Goal: Use online tool/utility: Utilize a website feature to perform a specific function

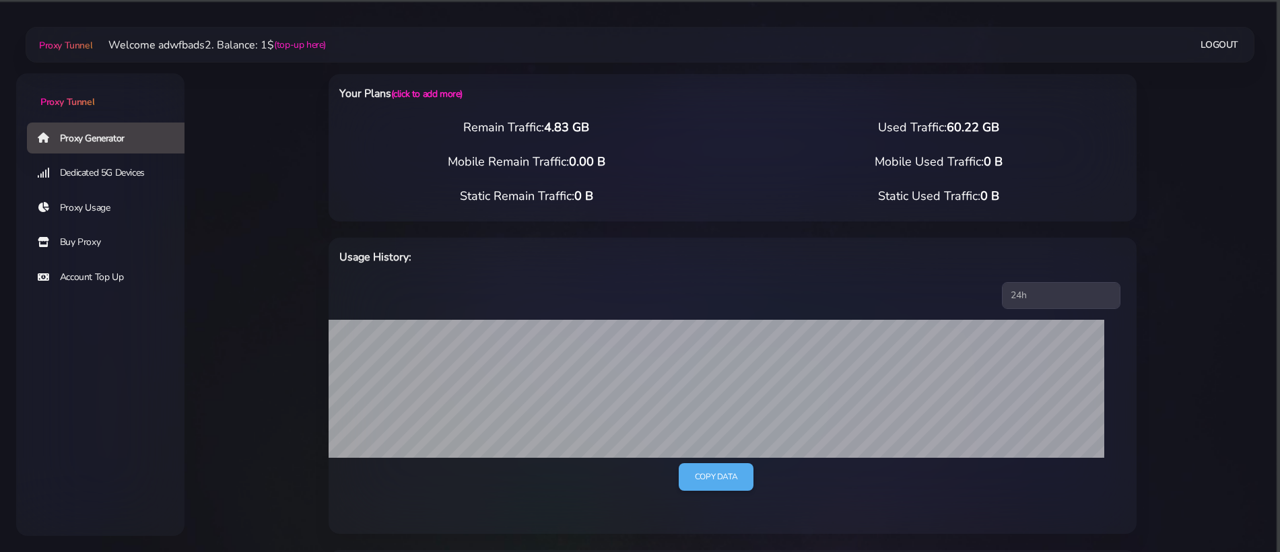
select select "IT"
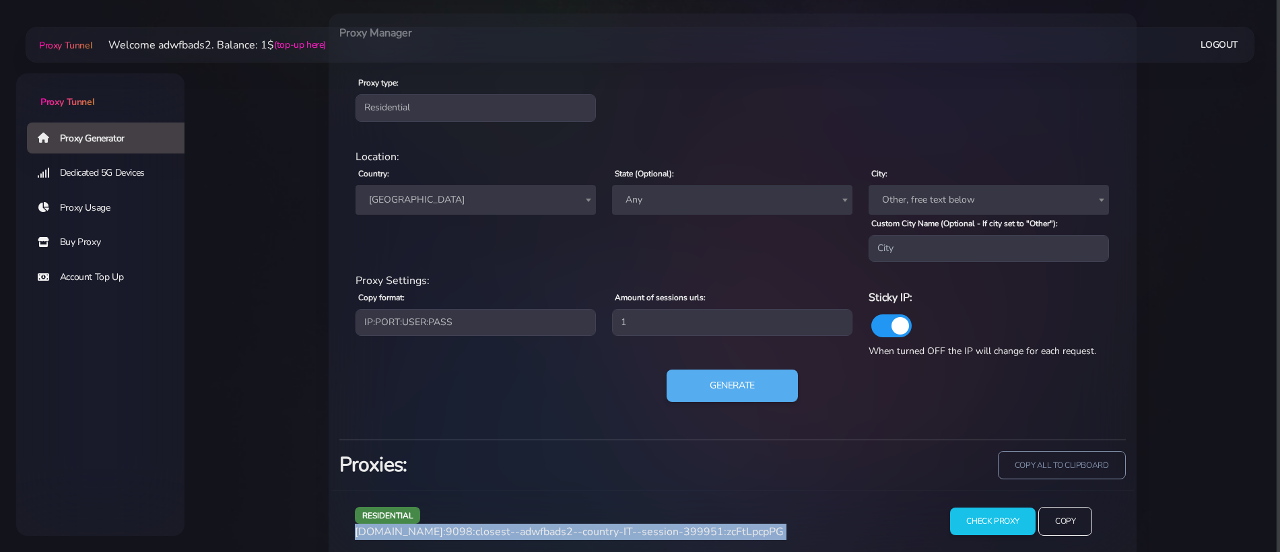
click at [418, 209] on span "[GEOGRAPHIC_DATA]" at bounding box center [476, 200] width 240 height 30
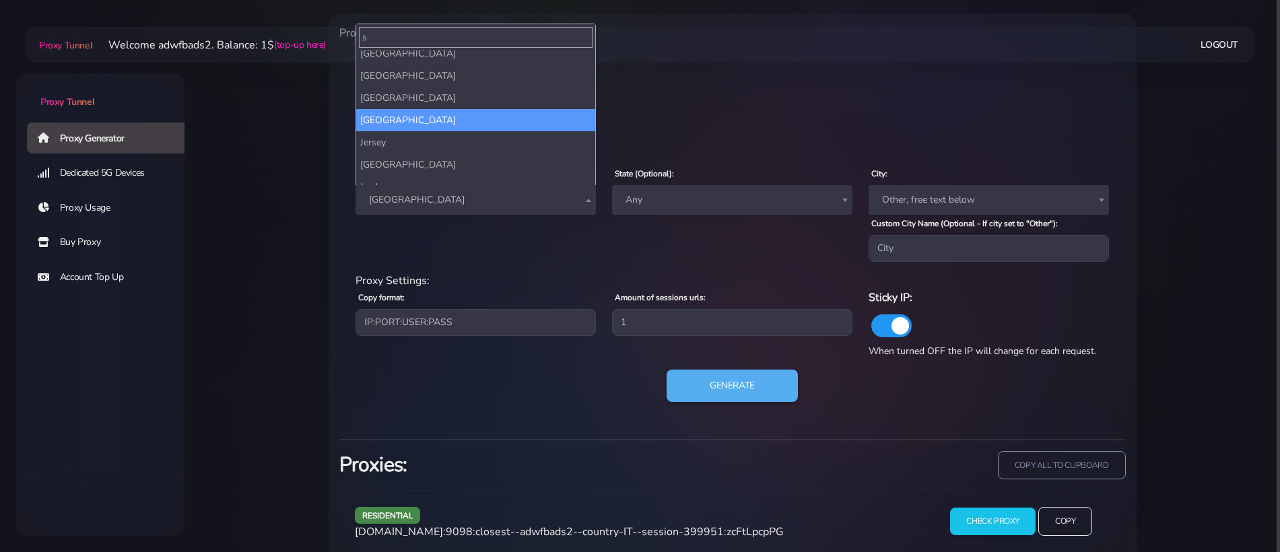
scroll to position [0, 0]
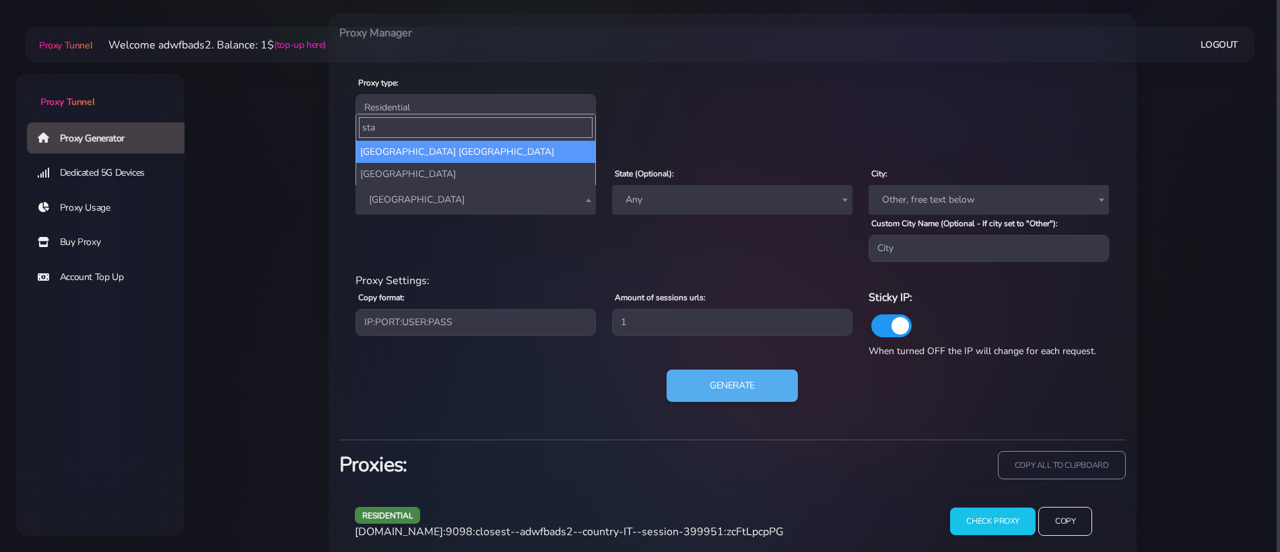
type input "stat"
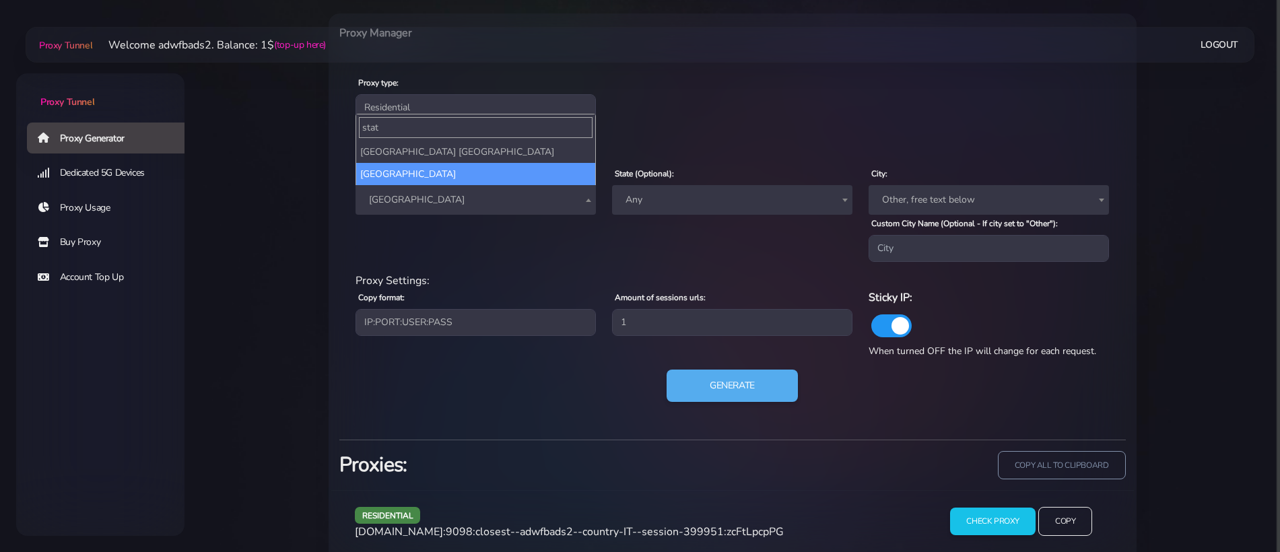
select select "US"
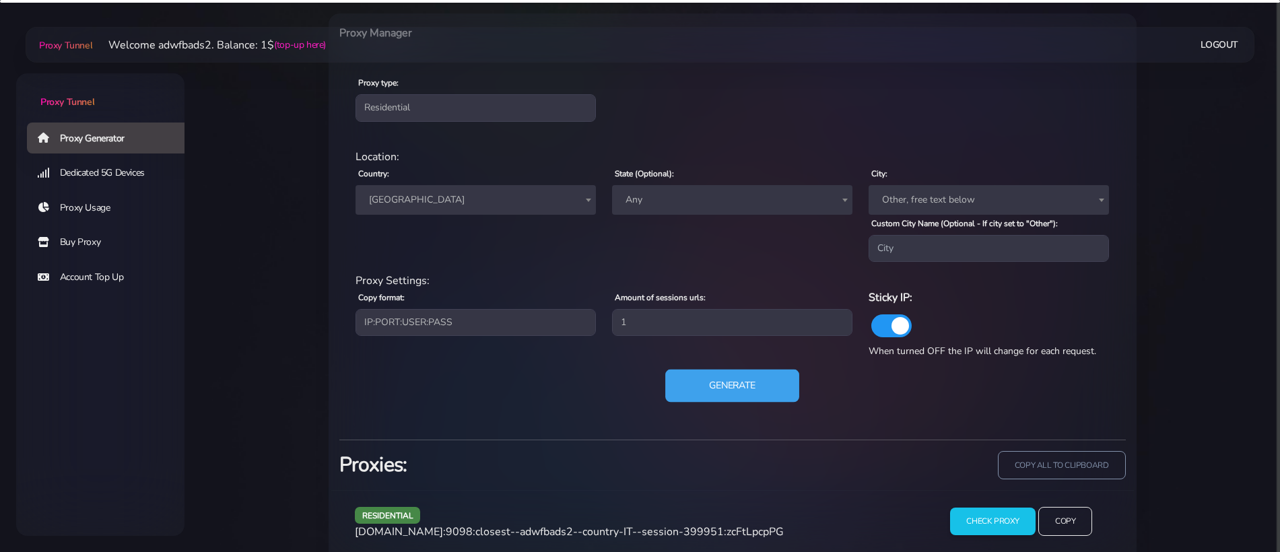
click at [725, 384] on button "Generate" at bounding box center [732, 386] width 134 height 33
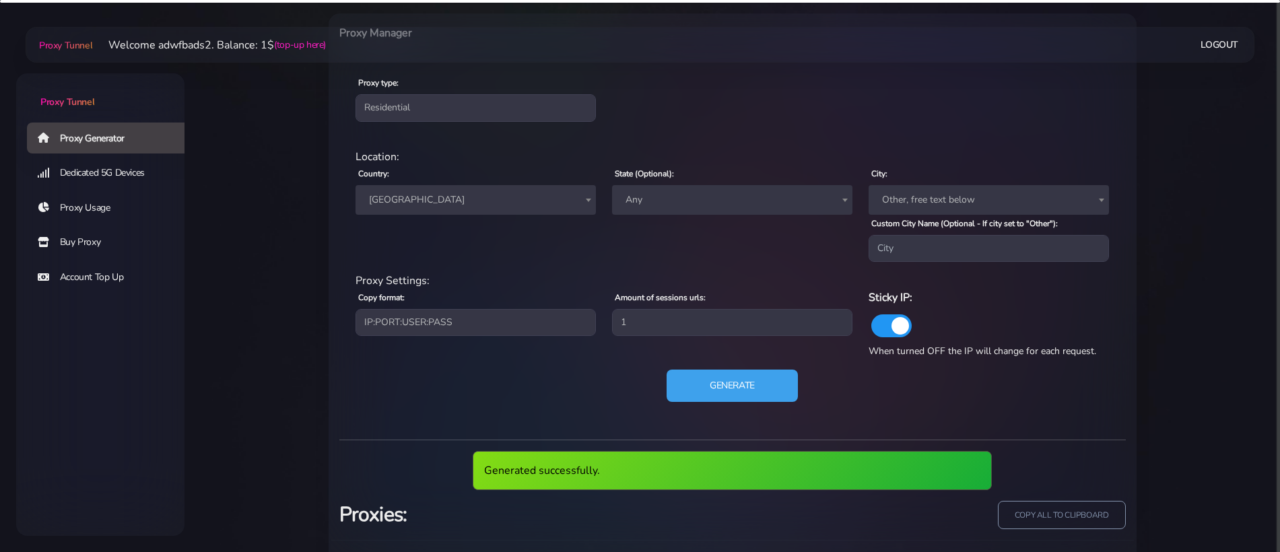
scroll to position [613, 0]
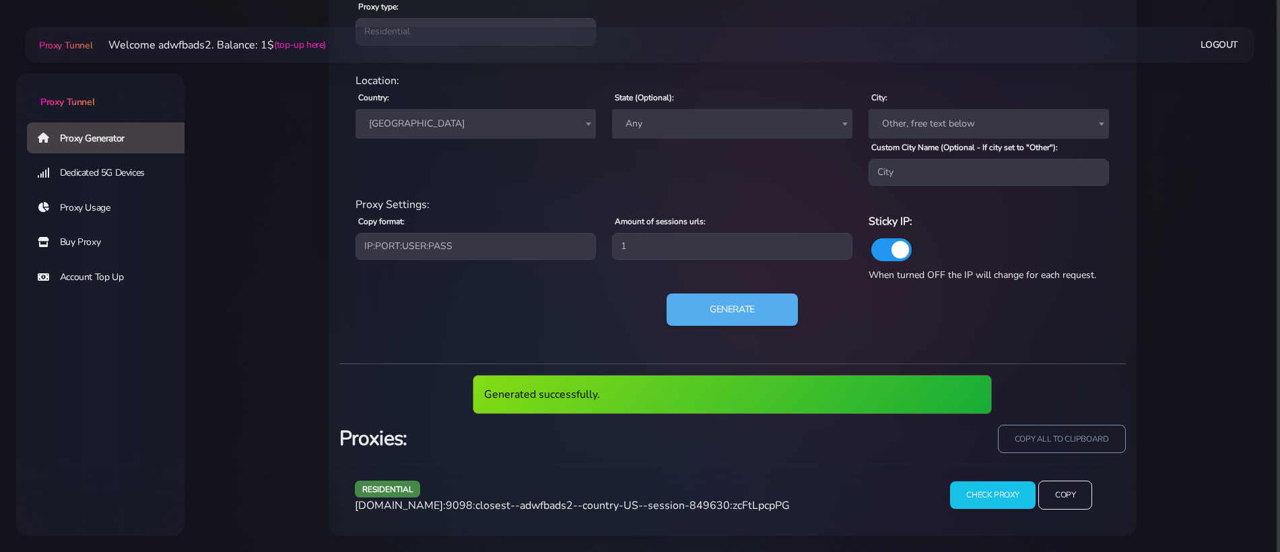
click at [620, 509] on span "[DOMAIN_NAME]:9098:closest--adwfbads2--country-US--session-849630:zcFtLpcpPG" at bounding box center [572, 505] width 435 height 15
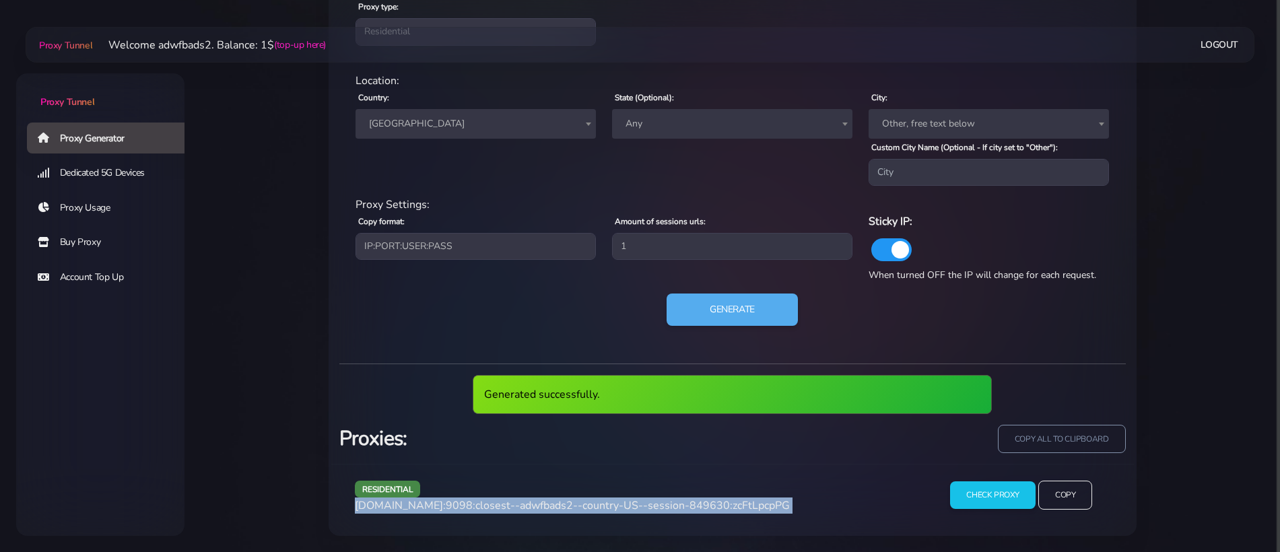
click at [620, 509] on span "[DOMAIN_NAME]:9098:closest--adwfbads2--country-US--session-849630:zcFtLpcpPG" at bounding box center [572, 505] width 435 height 15
copy div "[DOMAIN_NAME]:9098:closest--adwfbads2--country-US--session-849630:zcFtLpcpPG"
